Goal: Task Accomplishment & Management: Use online tool/utility

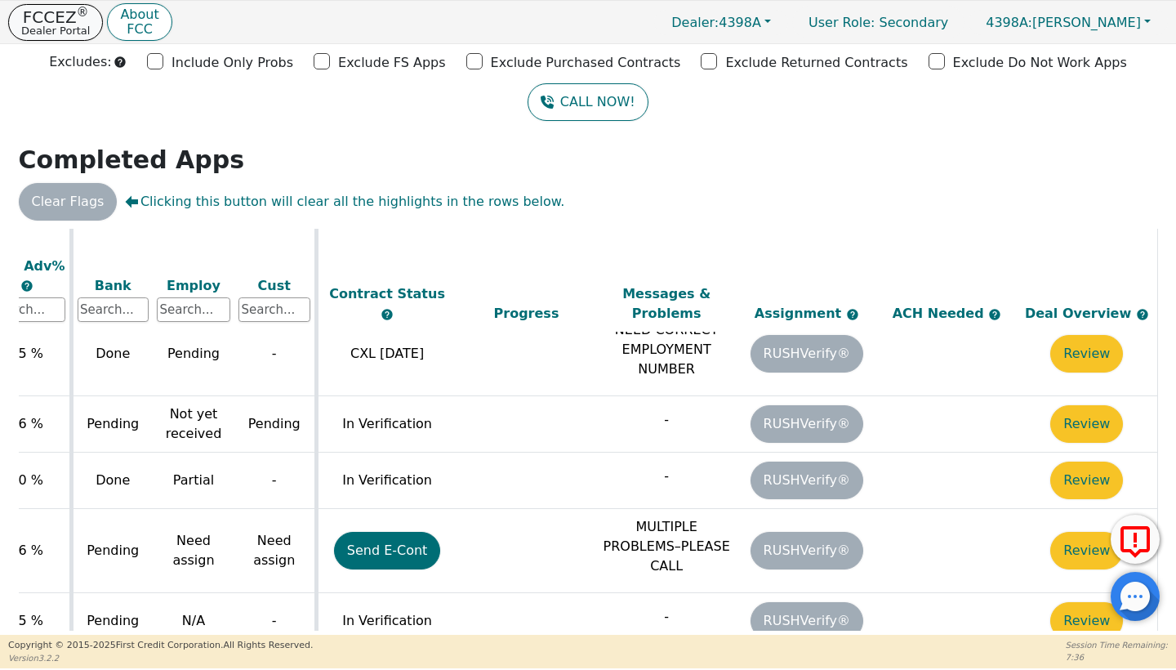
scroll to position [947, 652]
click at [36, 31] on p "Dealer Portal" at bounding box center [55, 30] width 69 height 11
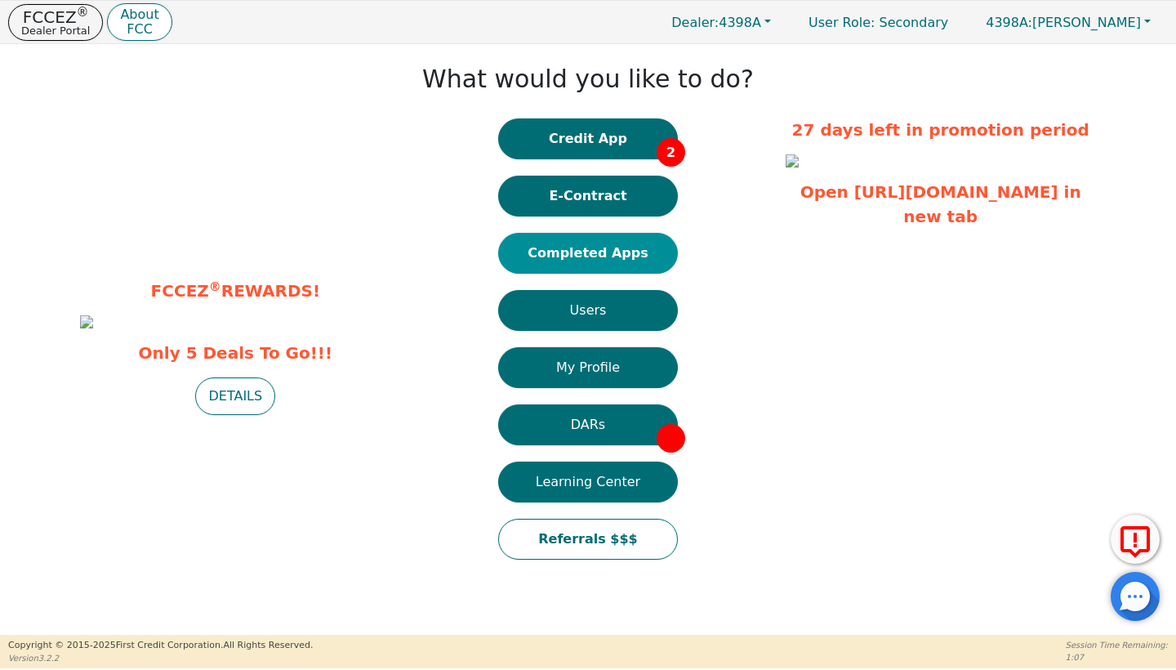
click at [588, 238] on button "Completed Apps" at bounding box center [588, 253] width 180 height 41
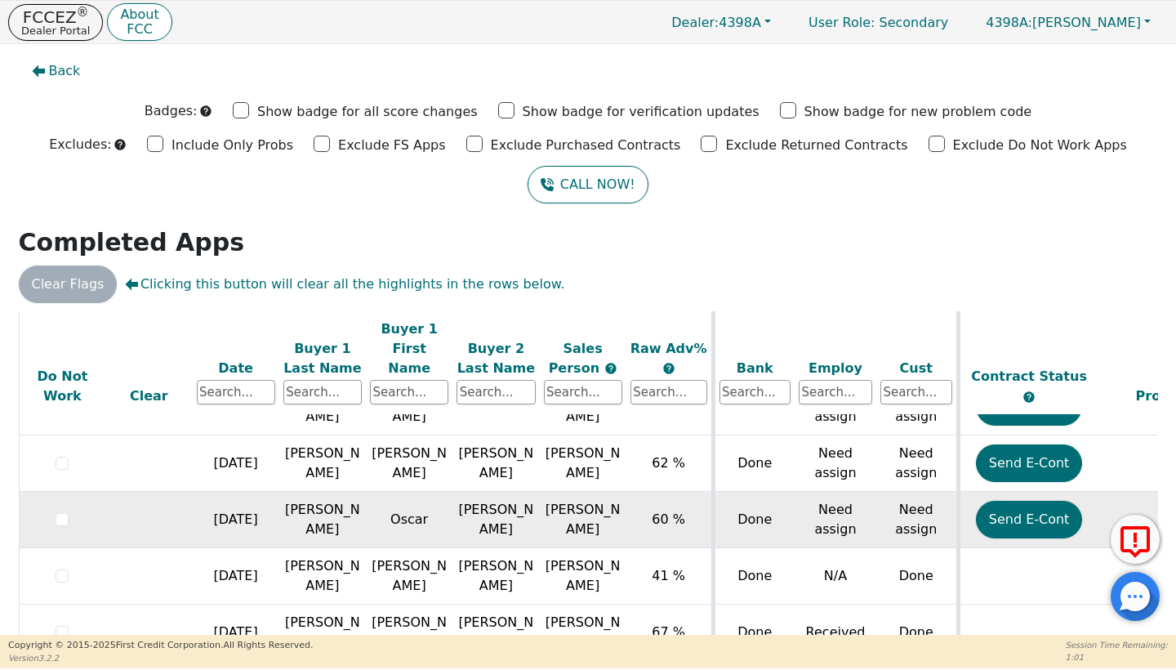
scroll to position [366, 0]
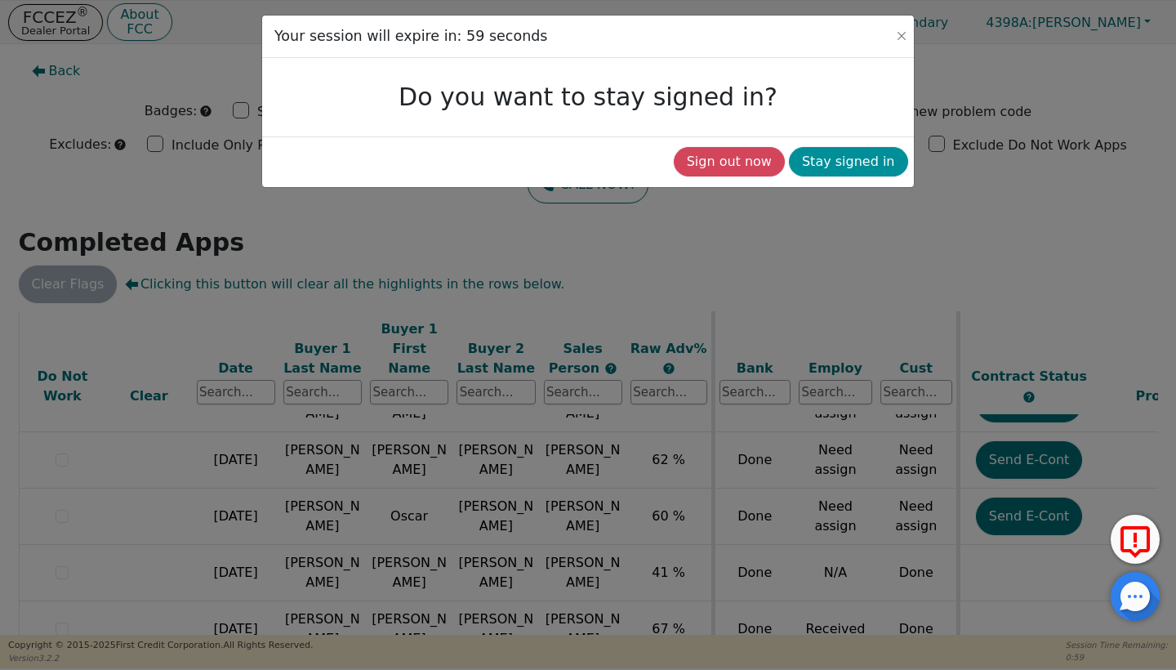
click at [841, 151] on button "Stay signed in" at bounding box center [848, 161] width 119 height 29
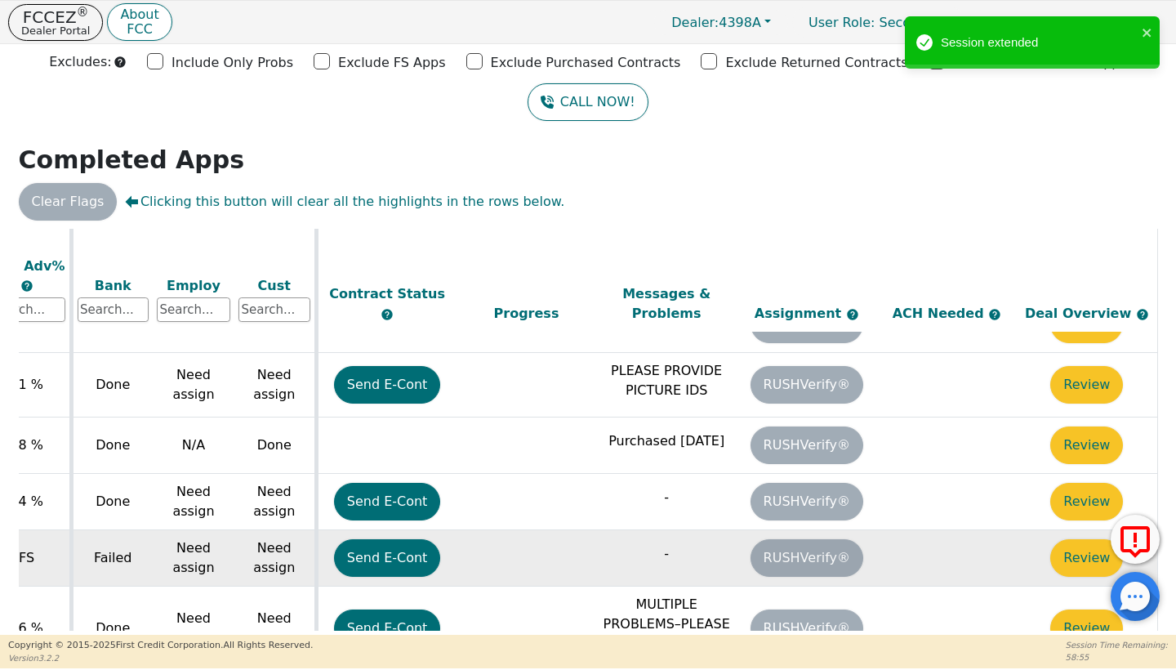
scroll to position [588, 652]
click at [1065, 539] on button "Review" at bounding box center [1086, 558] width 73 height 38
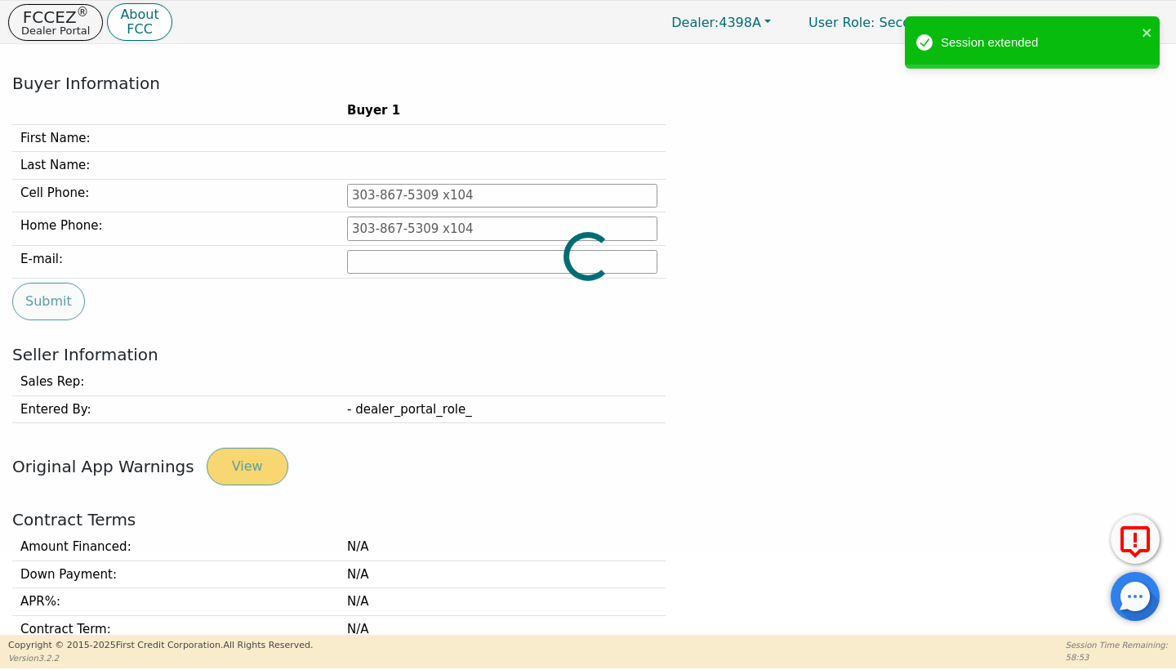
type input "[PHONE_NUMBER]"
type input "[PERSON_NAME][EMAIL_ADDRESS][PERSON_NAME][DOMAIN_NAME]"
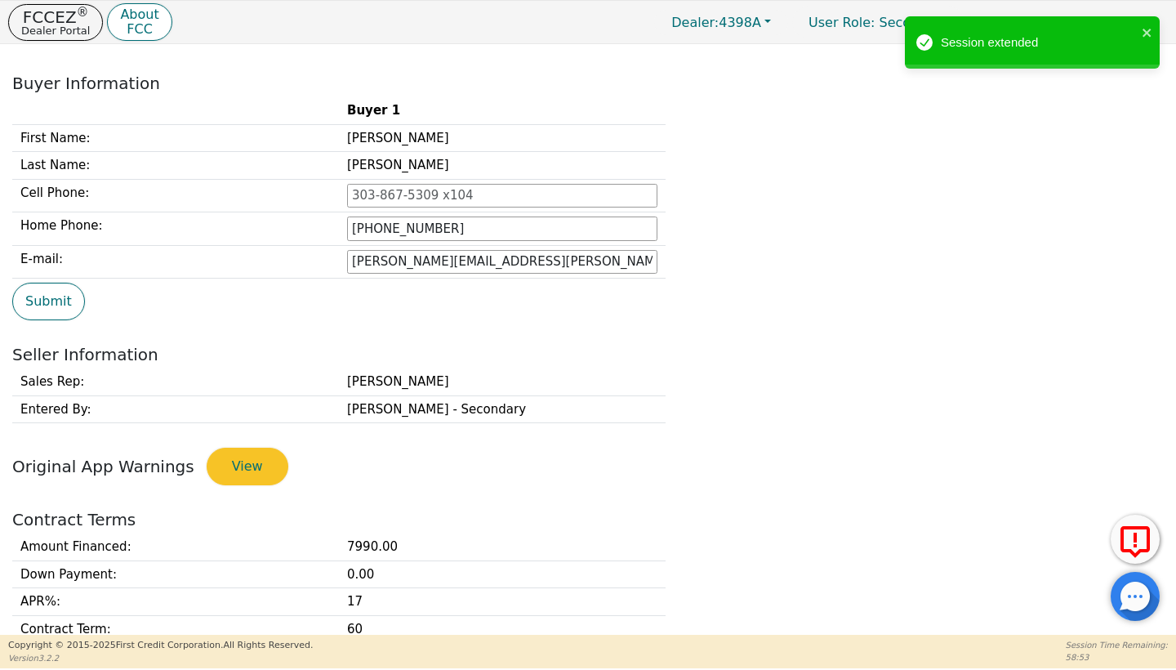
scroll to position [353, 0]
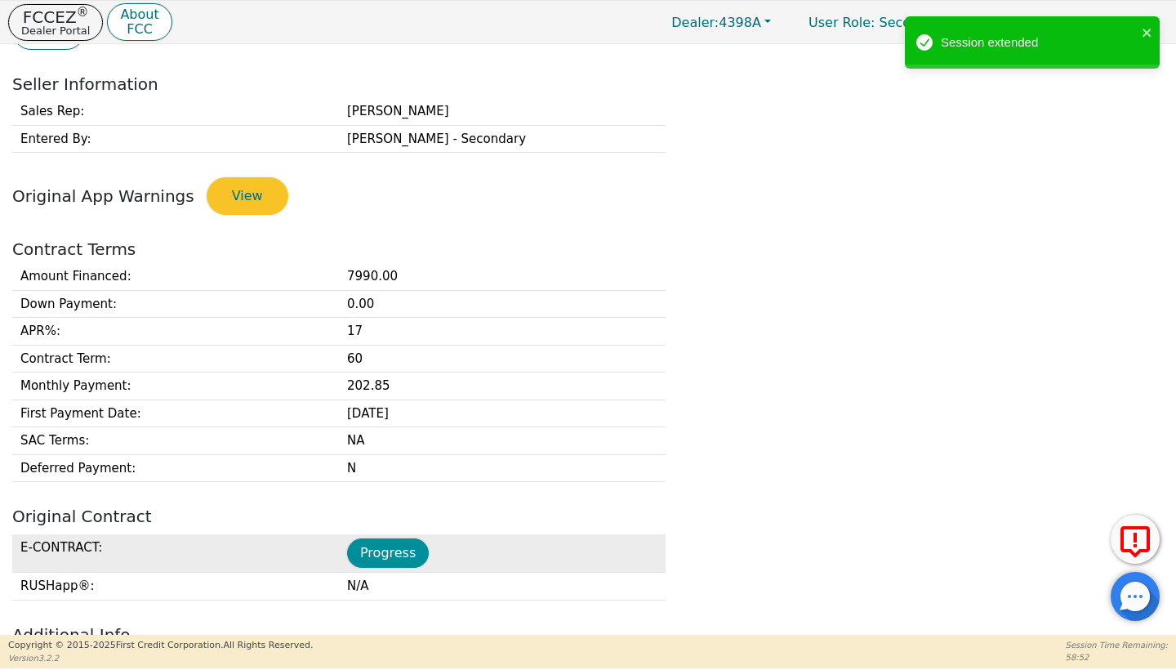
click at [396, 538] on button "Progress" at bounding box center [388, 552] width 82 height 29
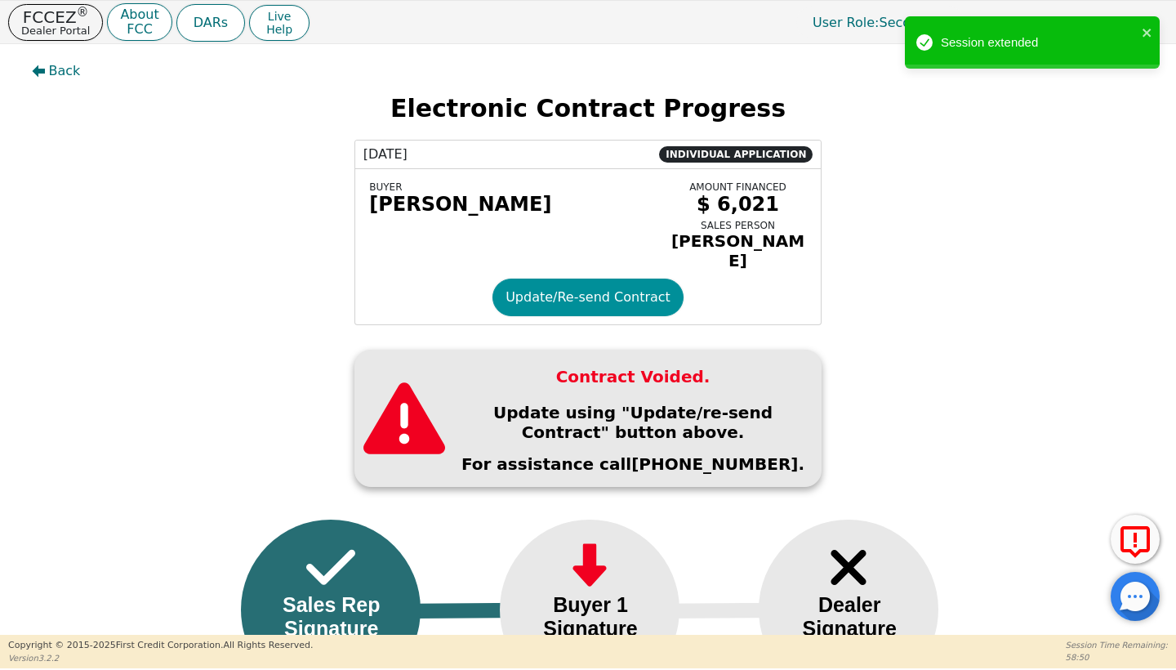
click at [601, 283] on button "Update/Re-send Contract" at bounding box center [587, 297] width 191 height 38
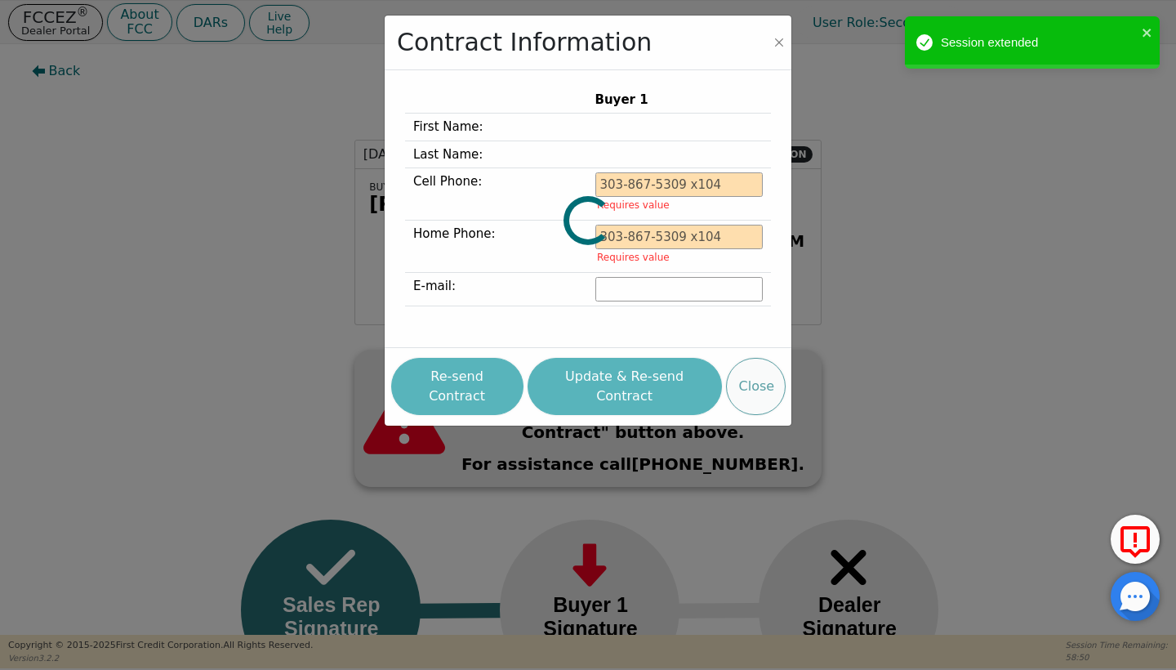
type input "[PHONE_NUMBER]"
type input "[PERSON_NAME][EMAIL_ADDRESS][PERSON_NAME][DOMAIN_NAME]"
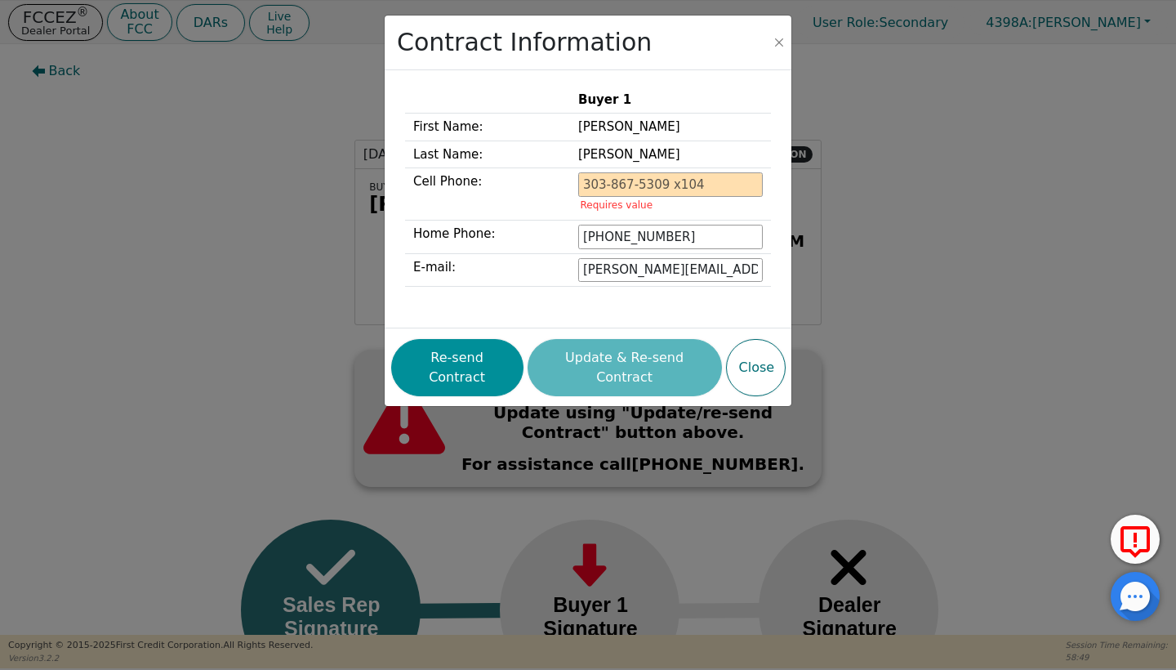
click at [487, 350] on button "Re-send Contract" at bounding box center [457, 367] width 132 height 57
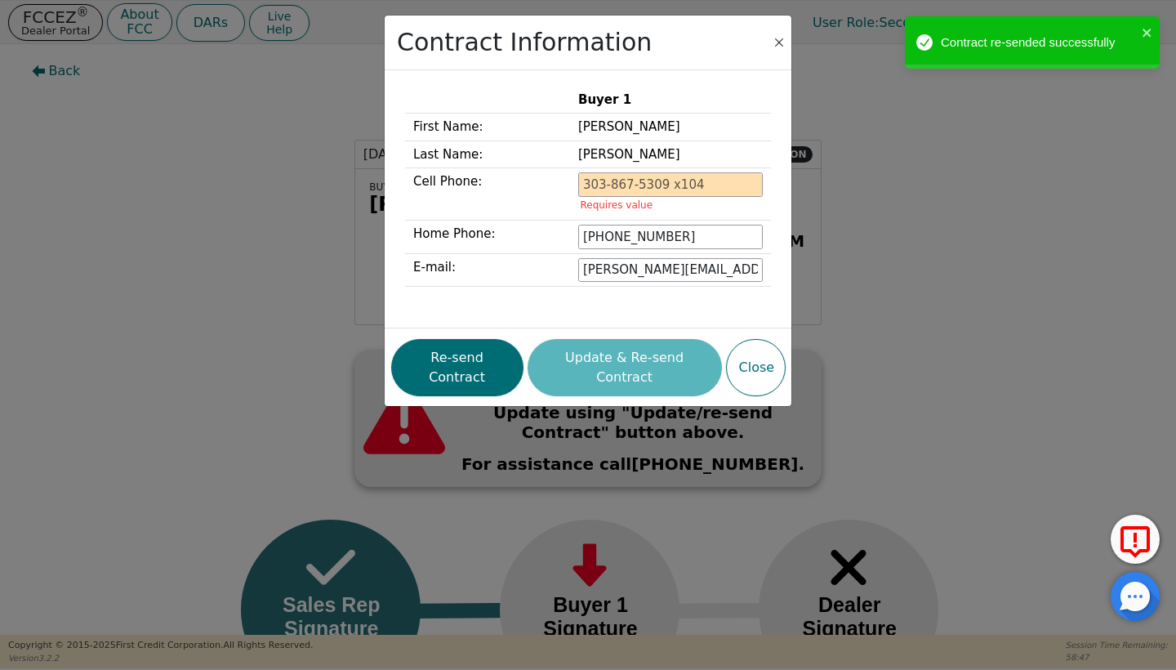
click at [783, 47] on button "Close" at bounding box center [779, 42] width 16 height 16
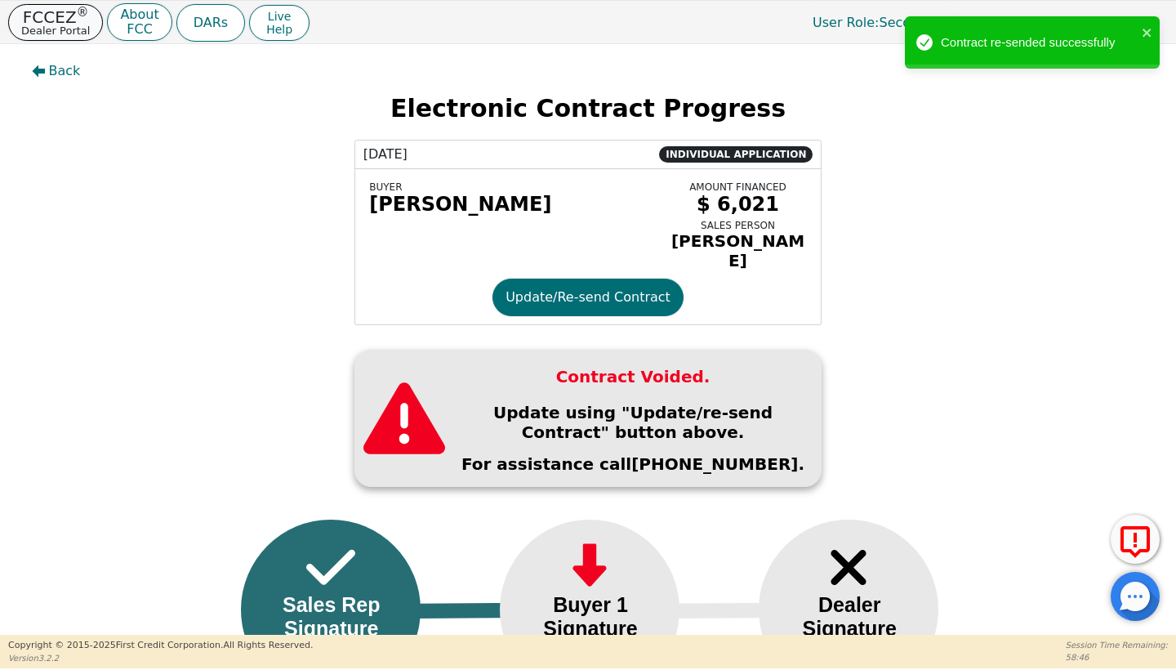
click at [31, 14] on p "FCCEZ ®" at bounding box center [55, 17] width 69 height 16
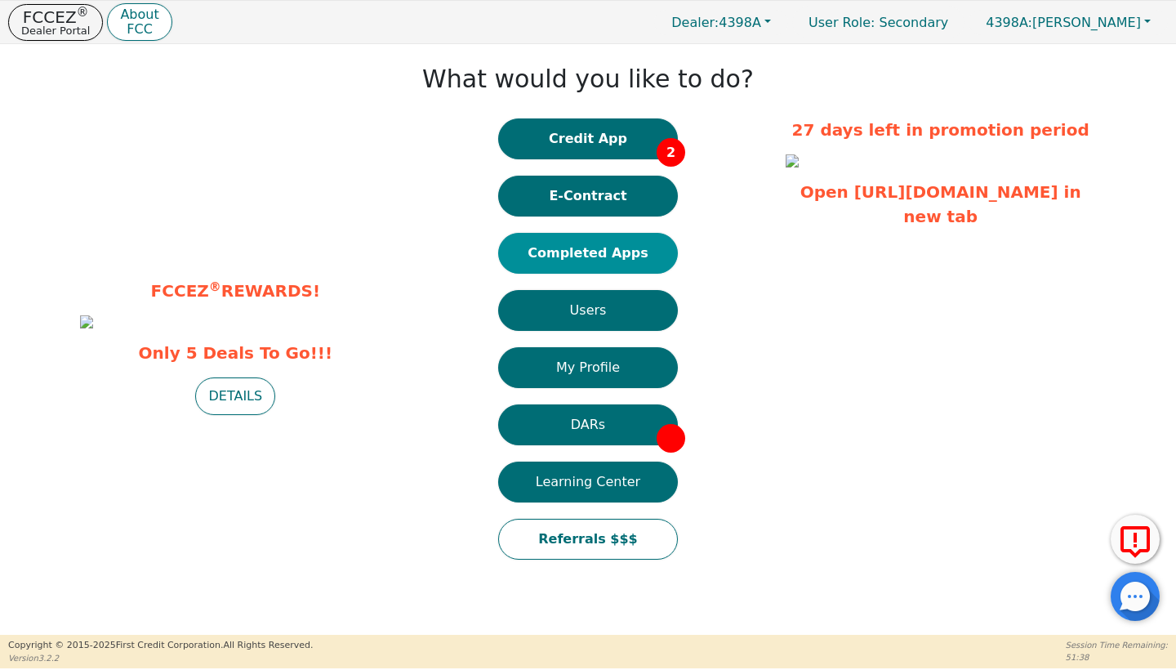
click at [561, 252] on button "Completed Apps" at bounding box center [588, 253] width 180 height 41
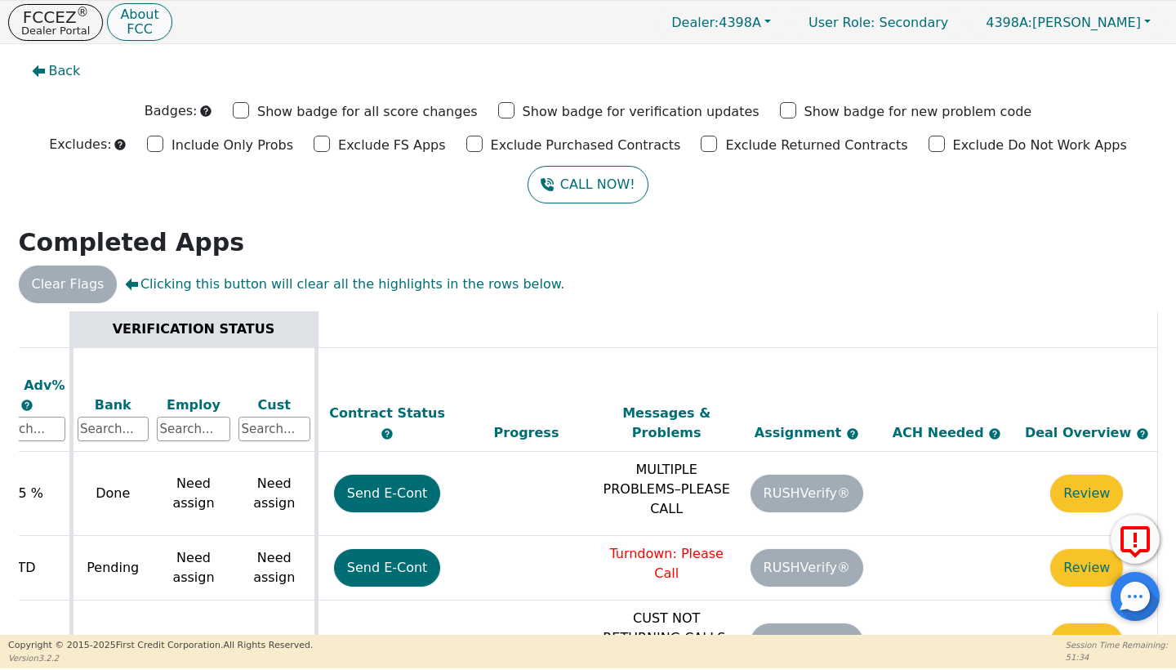
scroll to position [1, 652]
click at [51, 12] on p "FCCEZ ®" at bounding box center [55, 17] width 69 height 16
